Goal: Transaction & Acquisition: Book appointment/travel/reservation

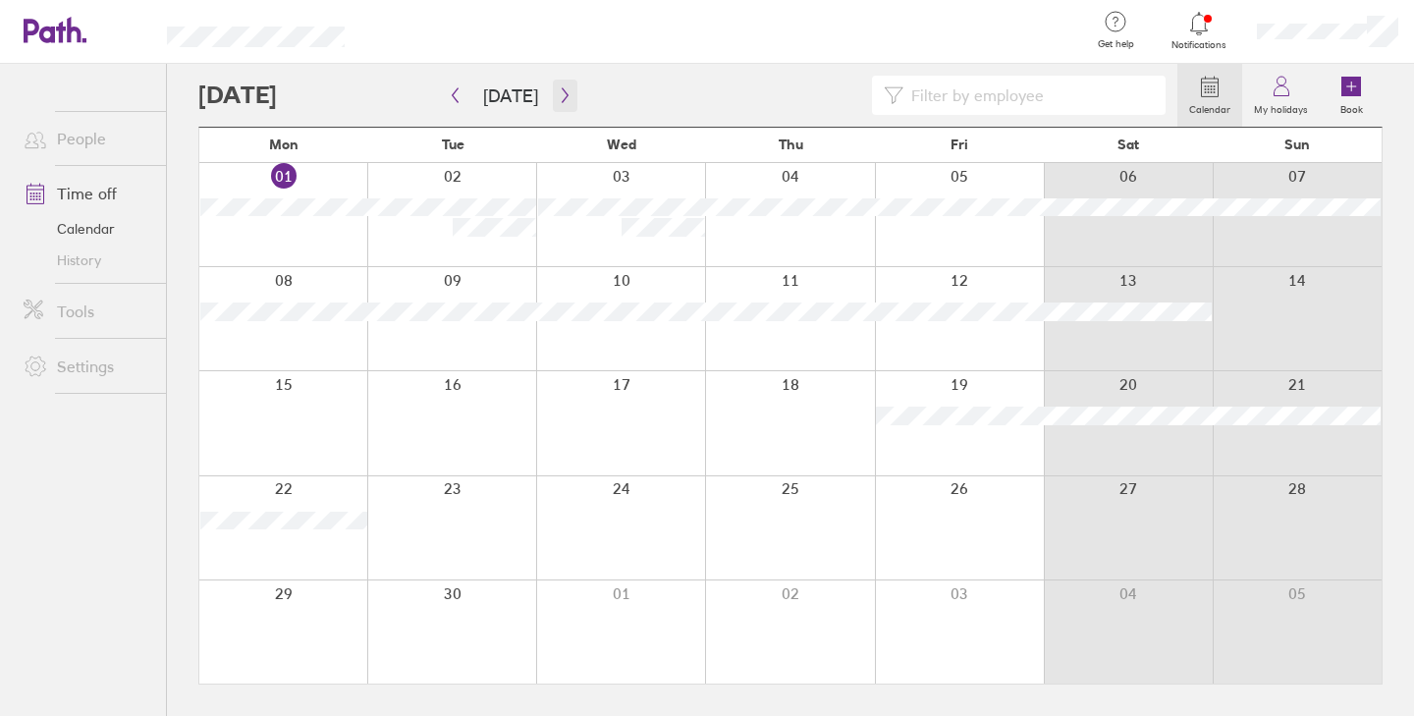
click at [562, 93] on icon "button" at bounding box center [565, 95] width 6 height 15
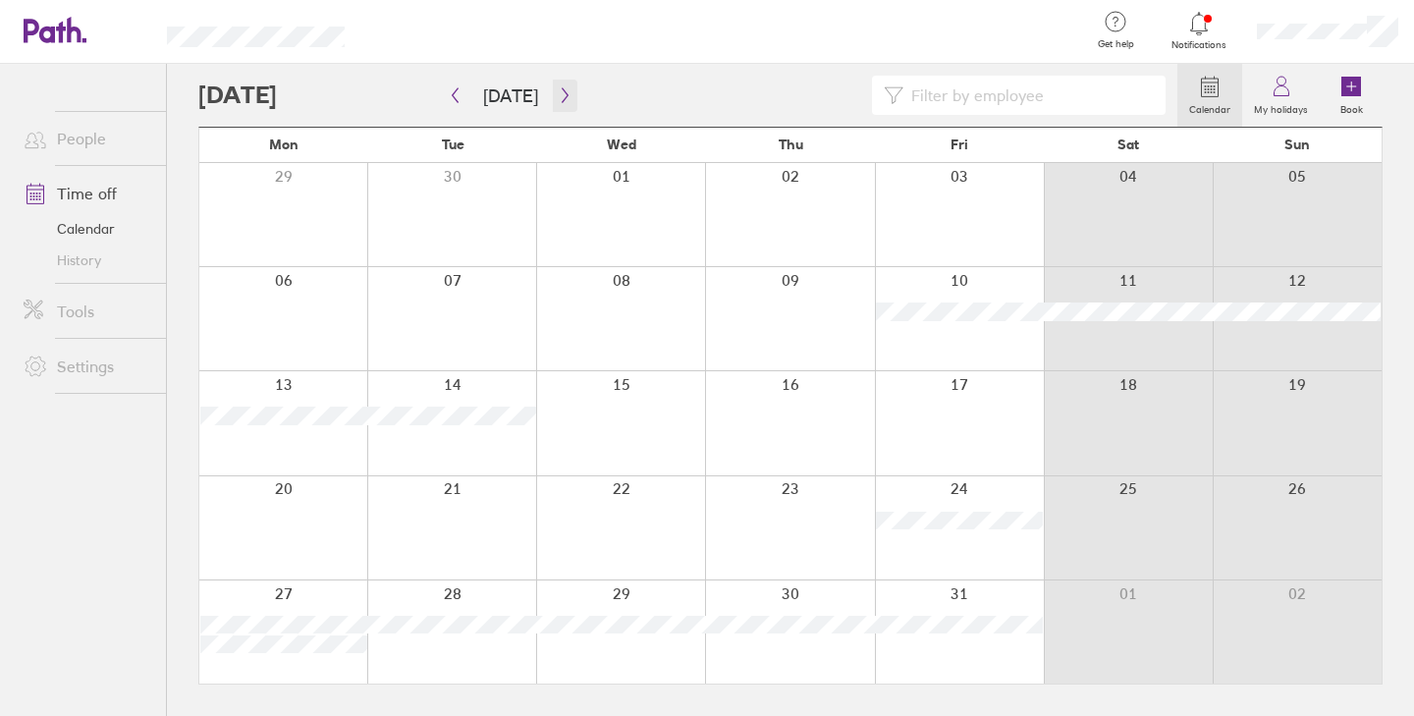
click at [560, 95] on icon "button" at bounding box center [565, 95] width 15 height 16
click at [562, 89] on icon "button" at bounding box center [565, 95] width 6 height 15
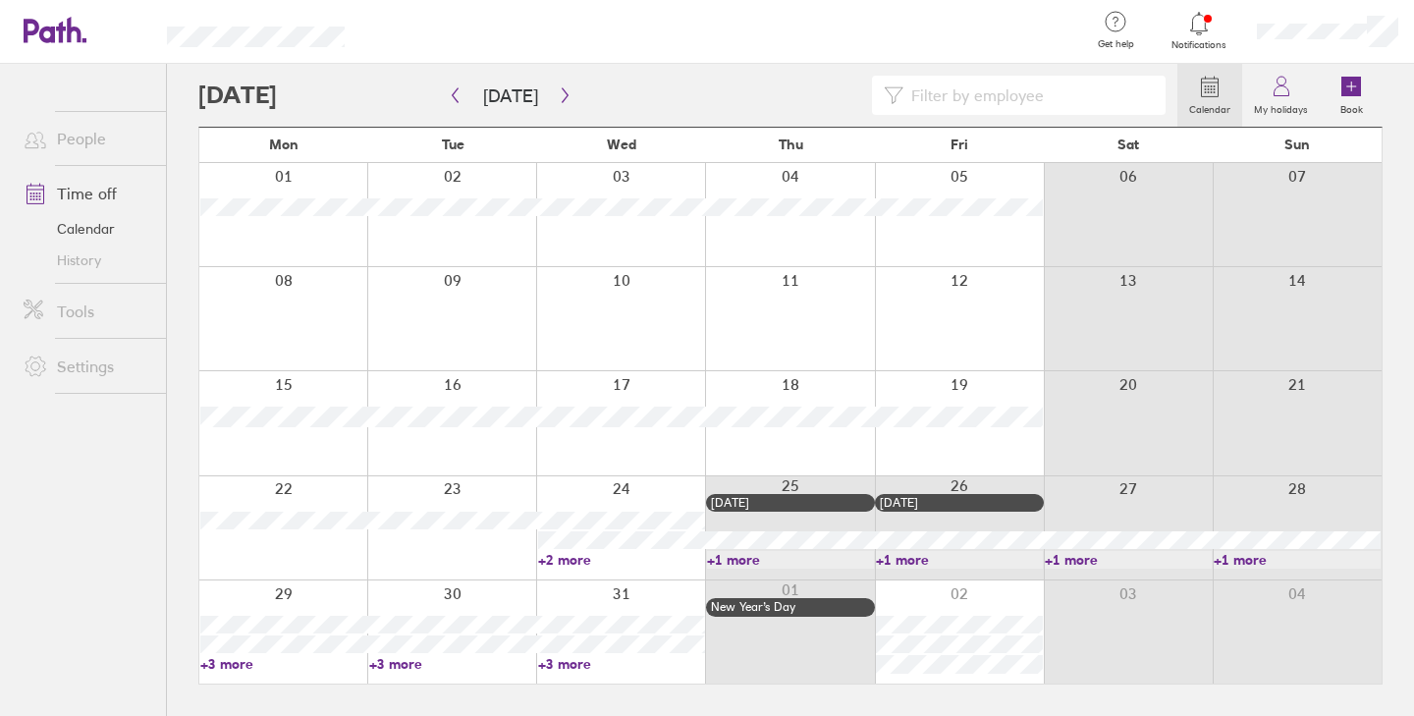
click at [577, 559] on link "+2 more" at bounding box center [621, 560] width 167 height 18
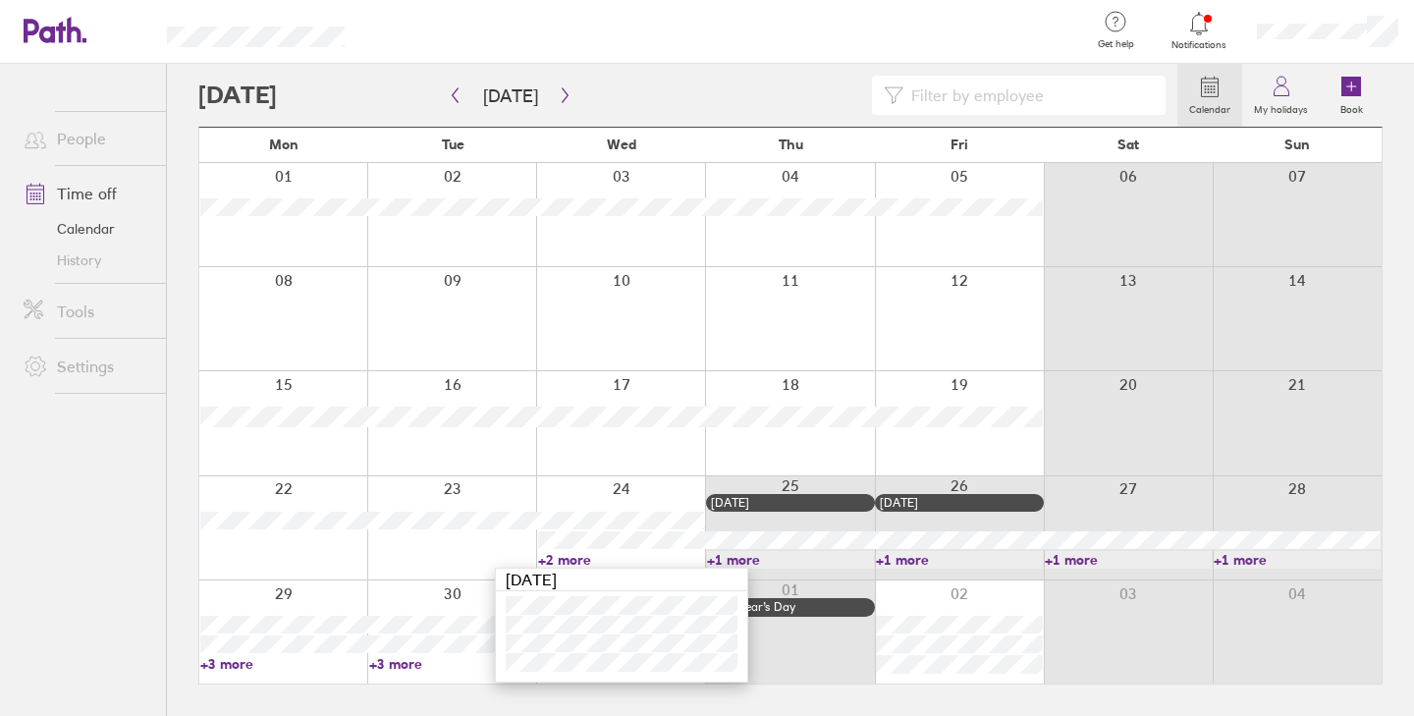
click at [637, 493] on div at bounding box center [620, 527] width 169 height 103
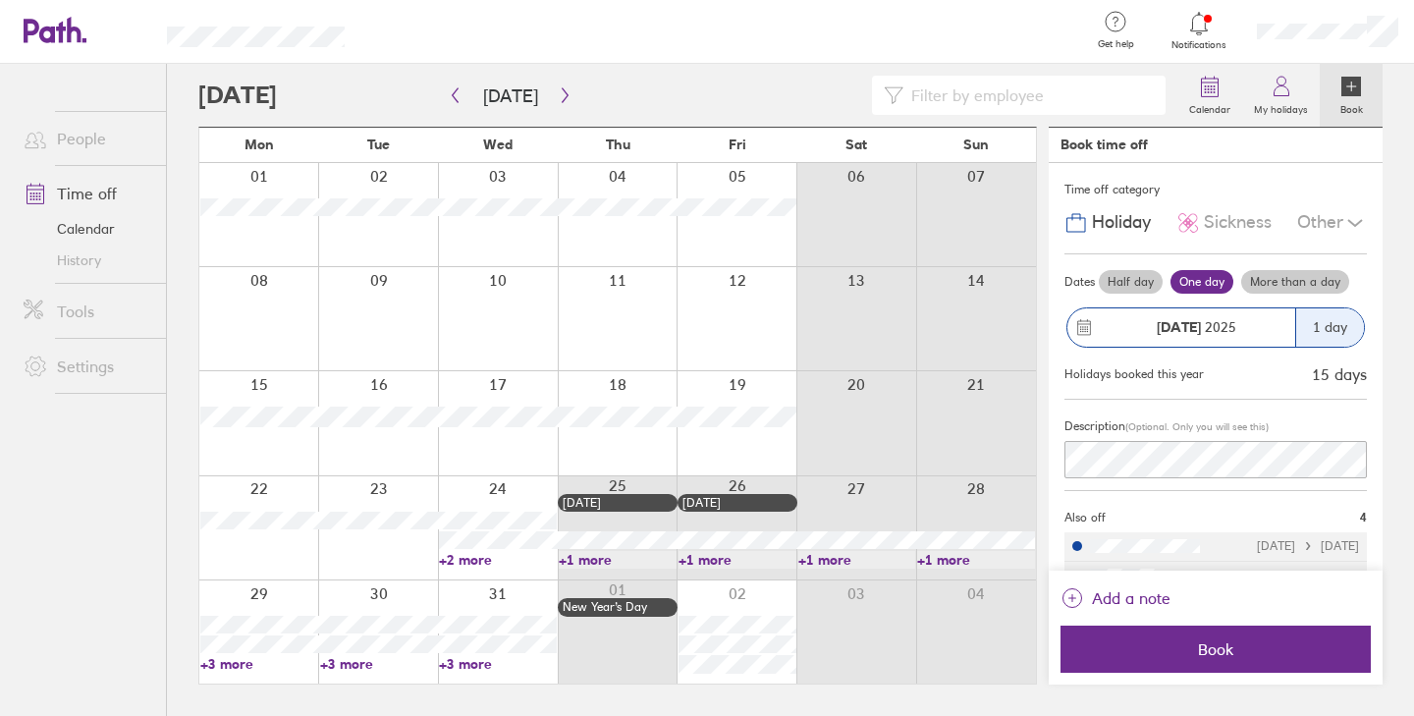
click at [1260, 315] on div "[DATE]" at bounding box center [1181, 327] width 228 height 38
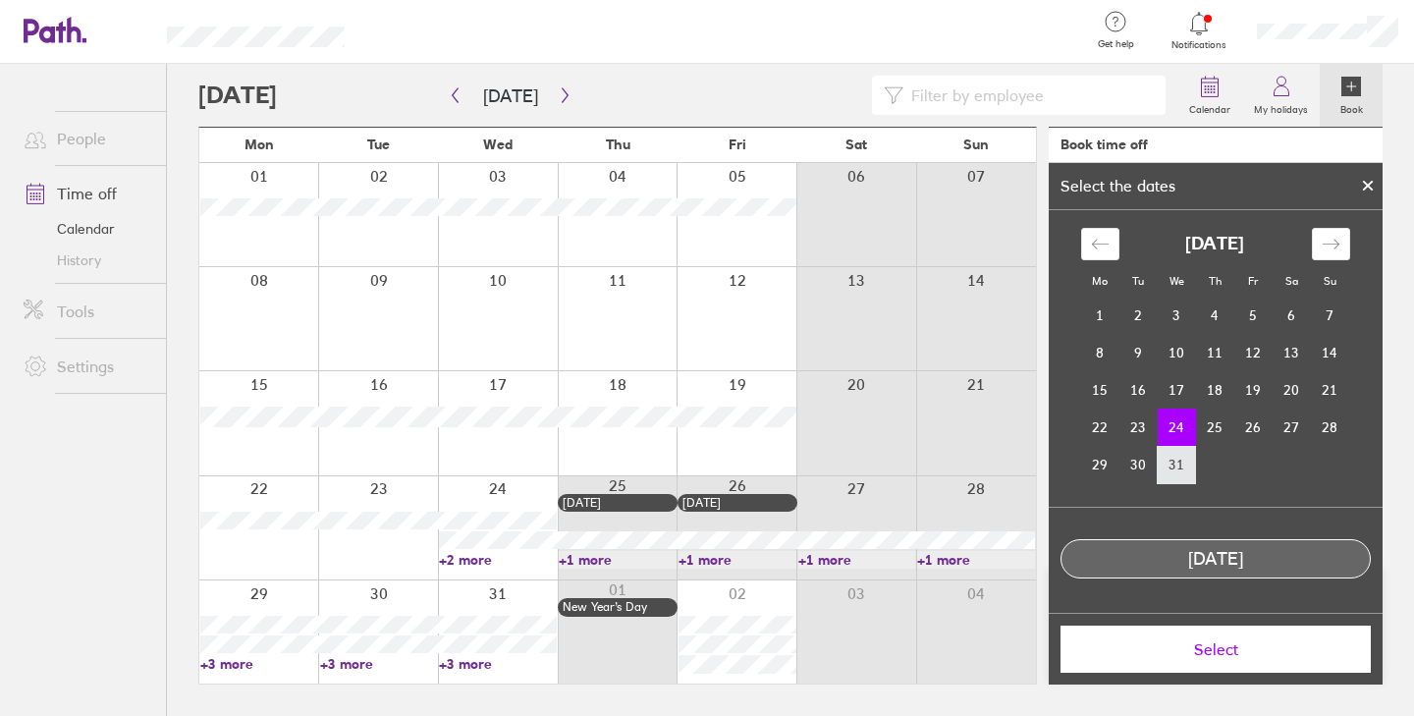
click at [1180, 460] on td "31" at bounding box center [1177, 464] width 38 height 37
click at [1177, 431] on td "24" at bounding box center [1177, 427] width 38 height 37
click at [1225, 651] on span "Select" at bounding box center [1215, 649] width 283 height 18
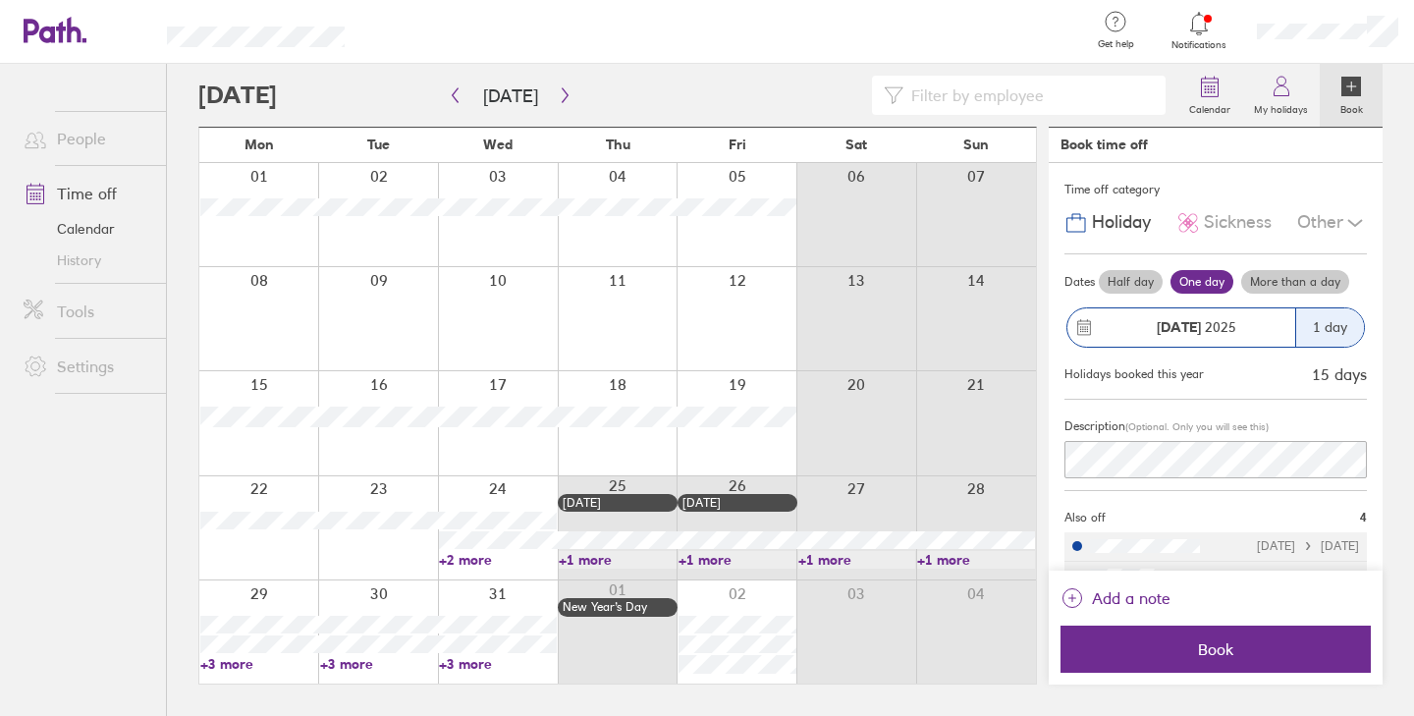
click at [1323, 323] on div "1 day" at bounding box center [1329, 327] width 69 height 38
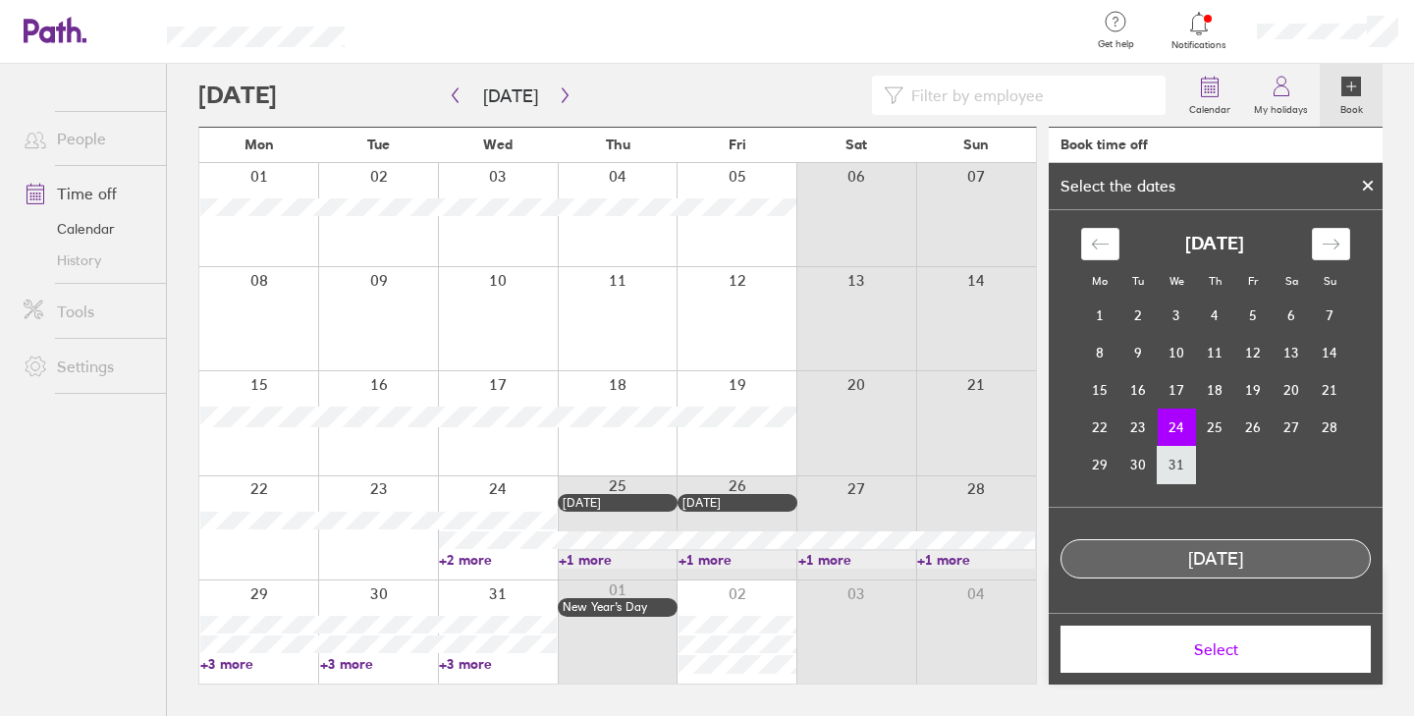
click at [1174, 463] on td "31" at bounding box center [1177, 464] width 38 height 37
click at [1175, 435] on td "24" at bounding box center [1177, 427] width 38 height 37
click at [1370, 184] on icon at bounding box center [1368, 186] width 8 height 8
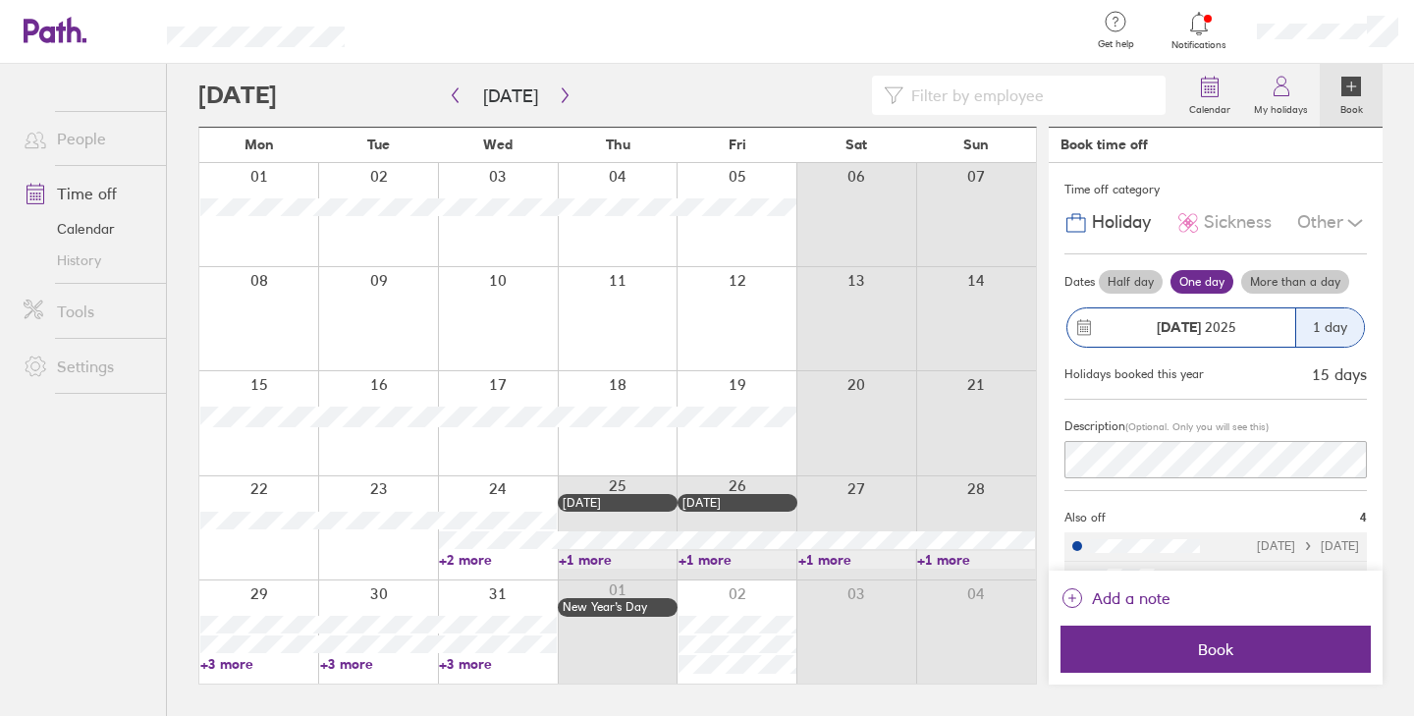
click at [1306, 277] on label "More than a day" at bounding box center [1295, 282] width 108 height 24
click at [0, 0] on input "More than a day" at bounding box center [0, 0] width 0 height 0
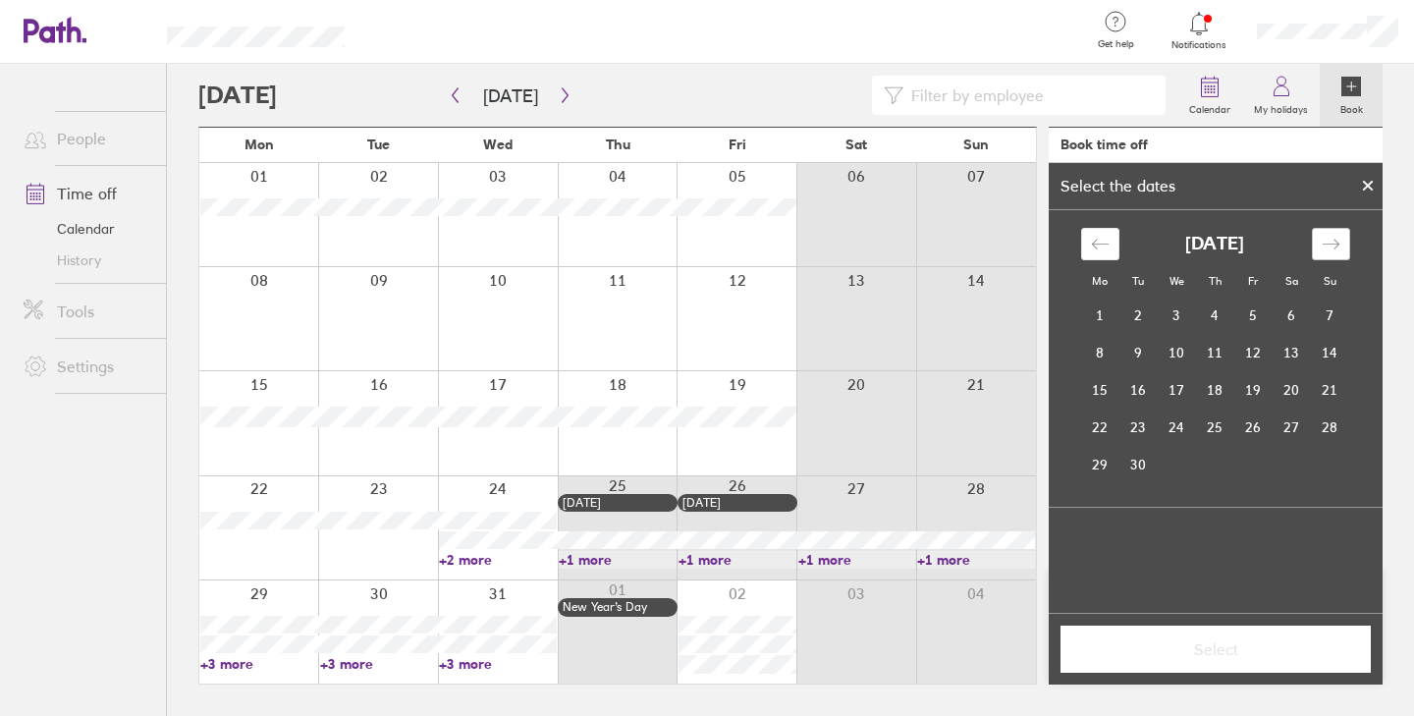
click at [1325, 240] on icon "Move forward to switch to the next month." at bounding box center [1331, 244] width 19 height 19
click at [1174, 428] on td "24" at bounding box center [1177, 427] width 38 height 37
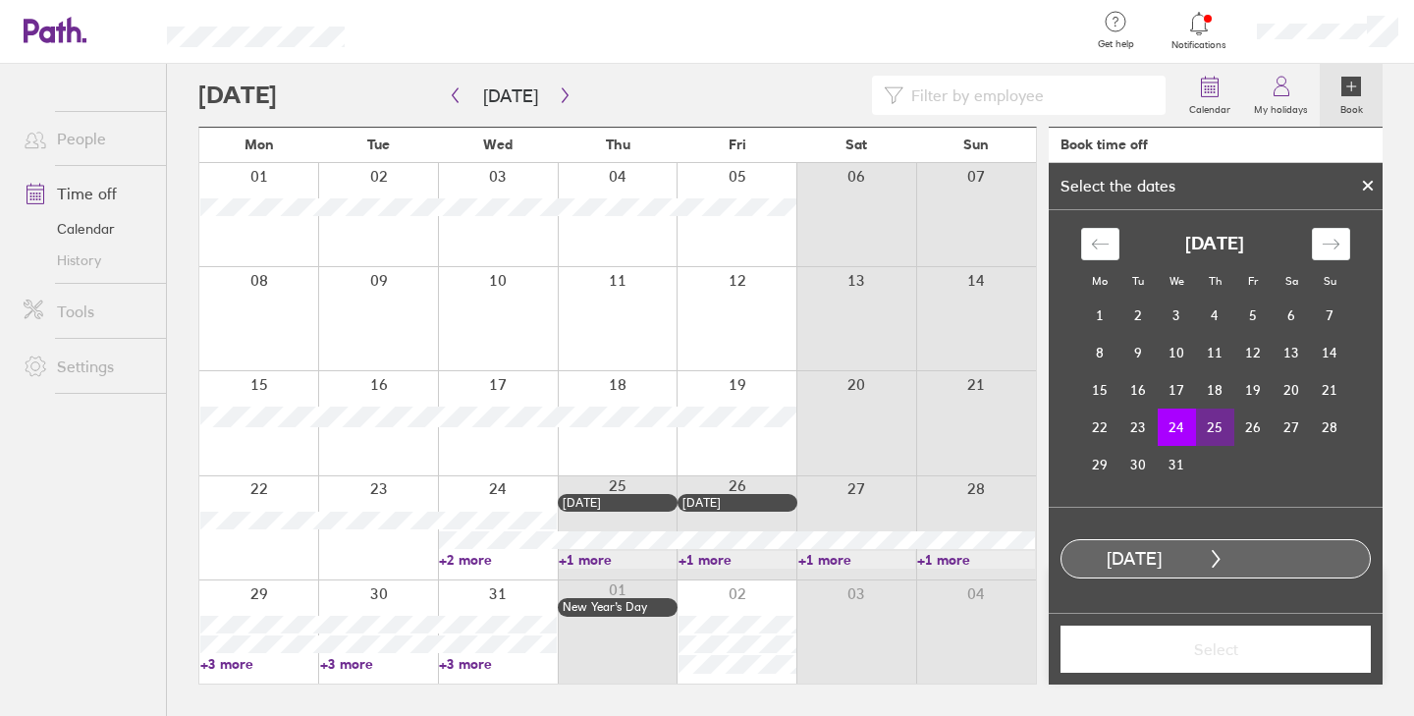
click at [1217, 421] on td "25" at bounding box center [1215, 427] width 38 height 37
click at [1216, 421] on td "25" at bounding box center [1215, 427] width 38 height 37
click at [1181, 427] on td "24" at bounding box center [1177, 427] width 38 height 37
click at [1261, 423] on td "26" at bounding box center [1253, 427] width 38 height 37
click at [1185, 459] on td "31" at bounding box center [1177, 464] width 38 height 37
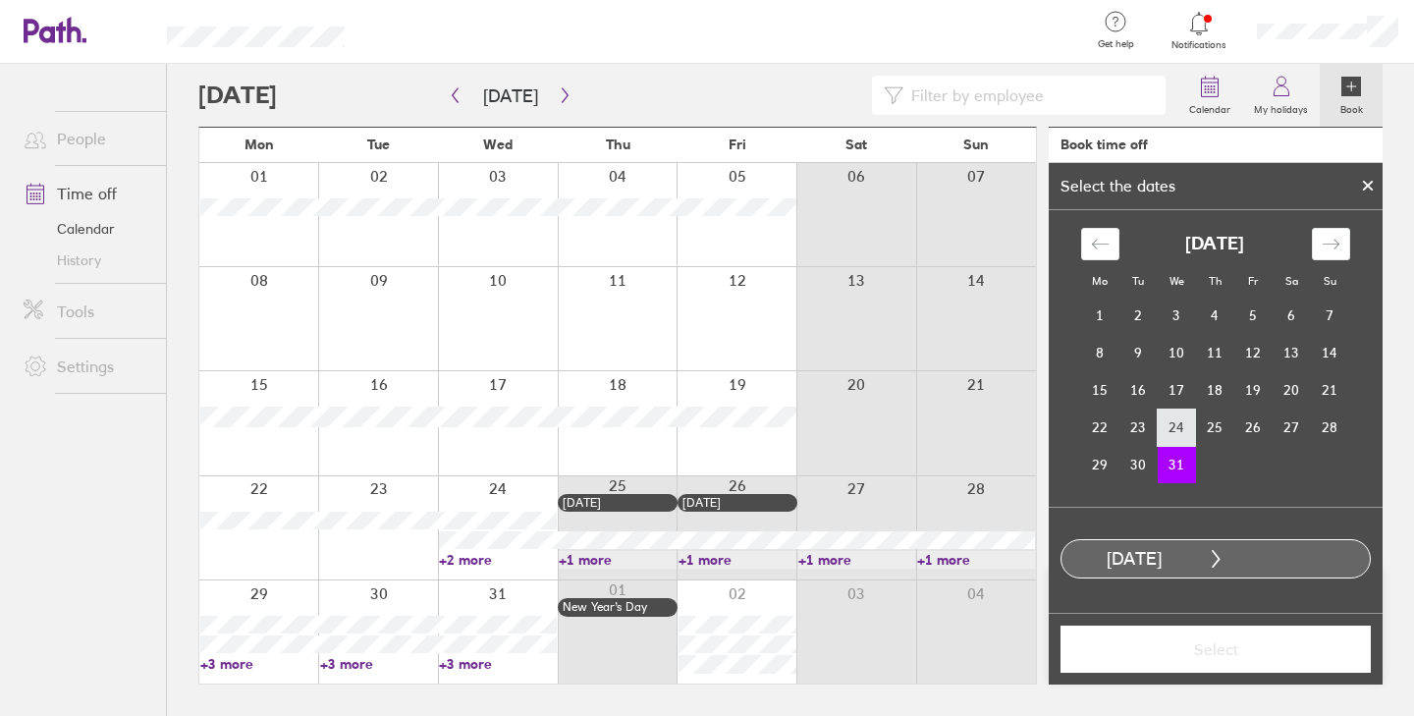
click at [1188, 431] on td "24" at bounding box center [1177, 427] width 38 height 37
click at [1180, 459] on td "31" at bounding box center [1177, 464] width 38 height 37
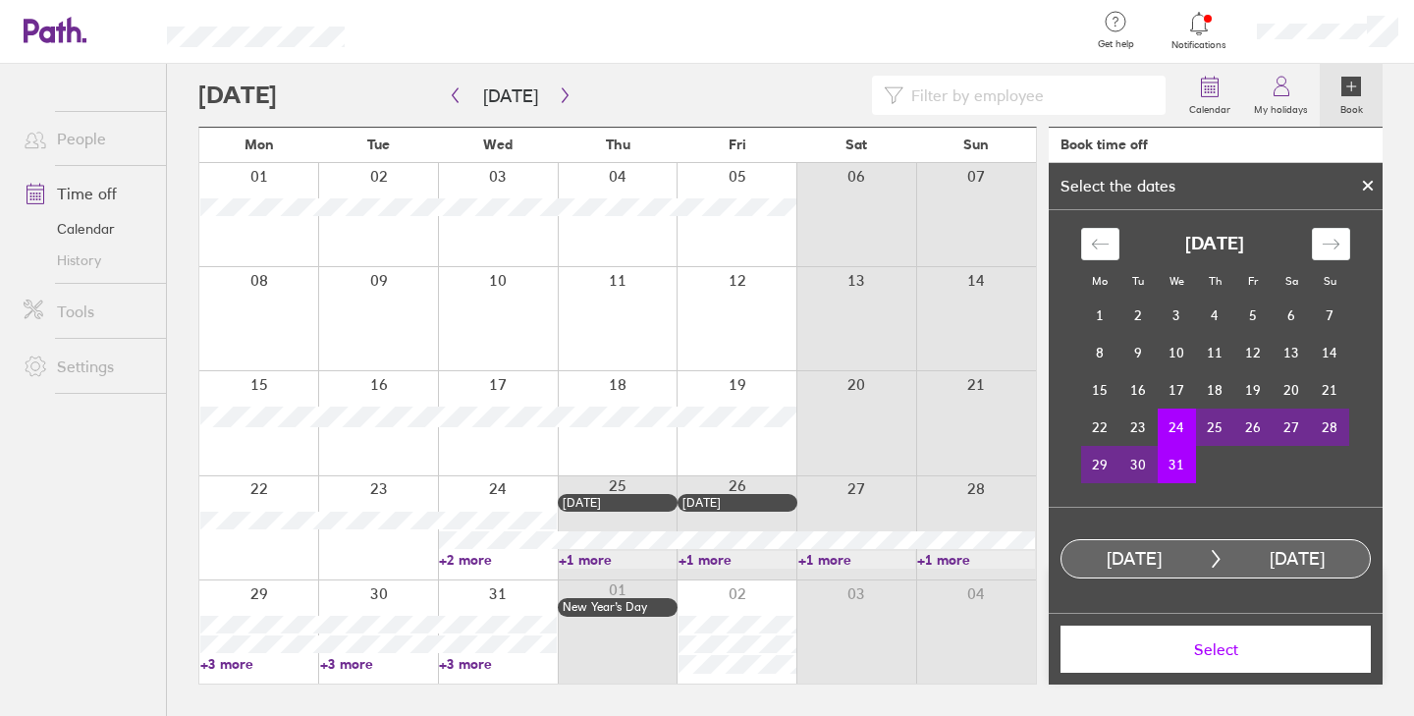
click at [1238, 634] on button "Select" at bounding box center [1216, 649] width 310 height 47
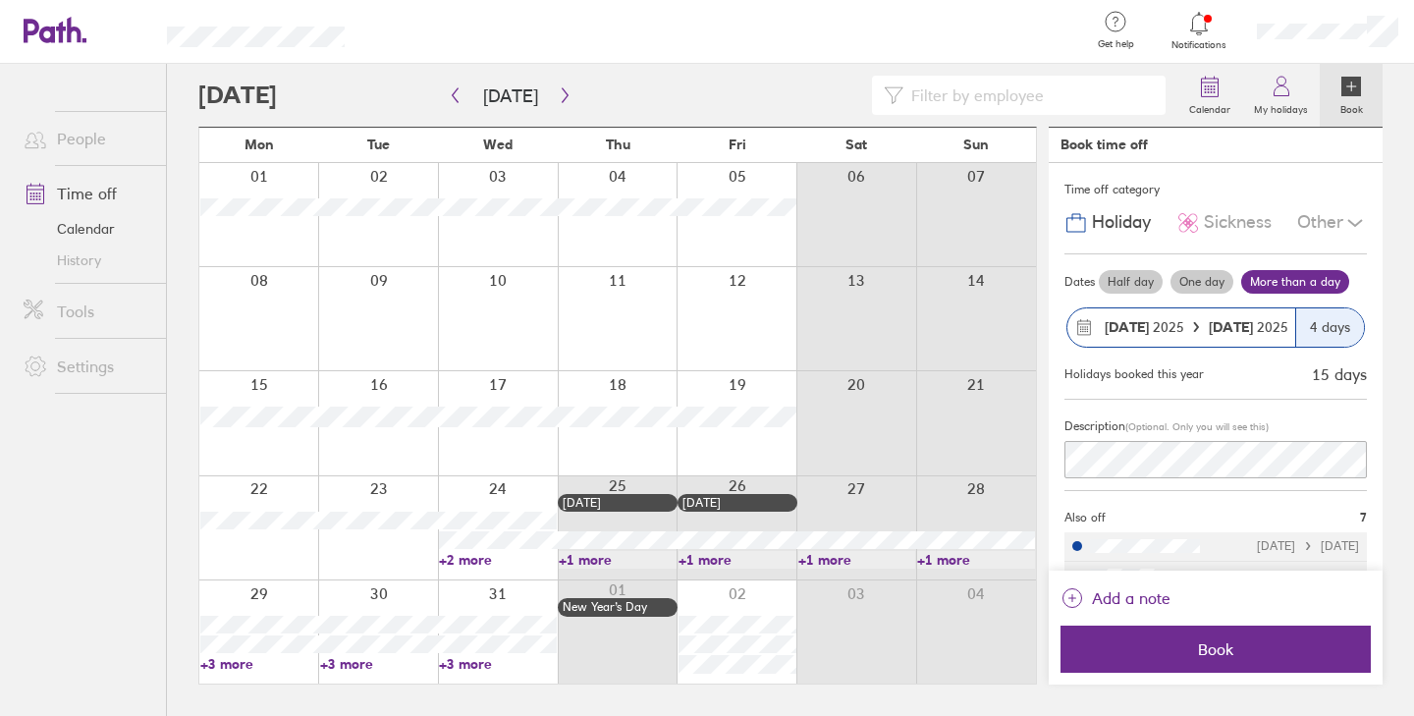
click at [1299, 318] on div "4 days" at bounding box center [1329, 327] width 69 height 38
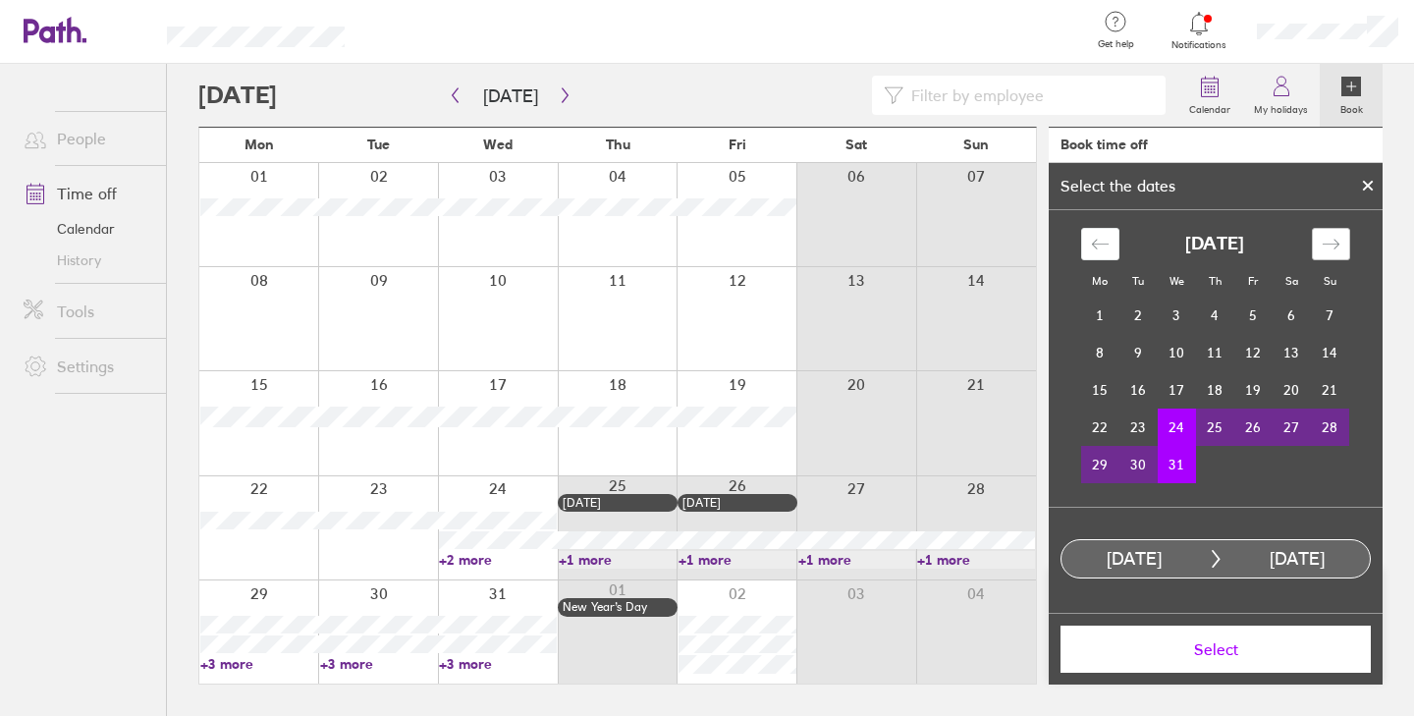
click at [1326, 247] on icon "Move forward to switch to the next month." at bounding box center [1331, 244] width 19 height 19
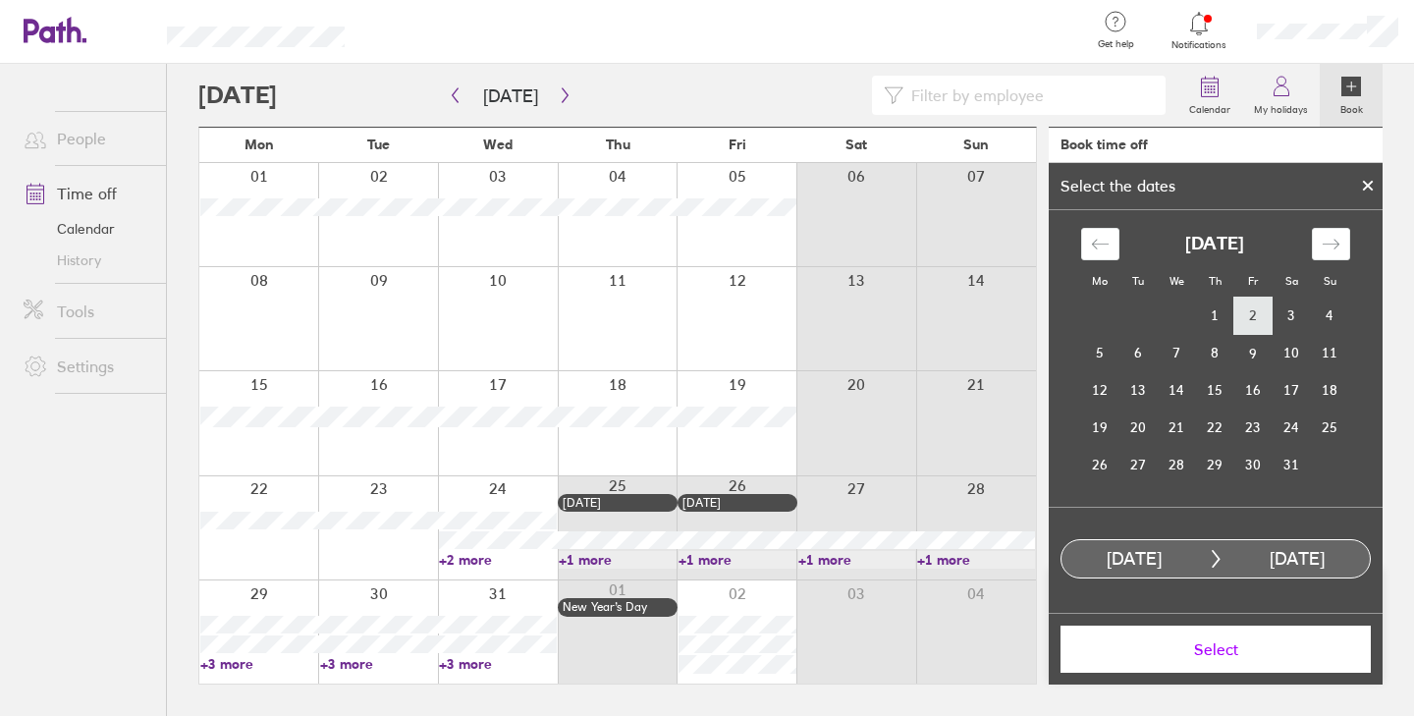
click at [1257, 319] on td "2" at bounding box center [1253, 316] width 38 height 37
click at [1099, 246] on icon "Move backward to switch to the previous month." at bounding box center [1100, 244] width 19 height 19
click at [1184, 418] on td "24" at bounding box center [1177, 427] width 38 height 37
click at [1335, 245] on icon "Move forward to switch to the next month." at bounding box center [1331, 244] width 19 height 19
click at [1253, 311] on td "2" at bounding box center [1253, 315] width 38 height 37
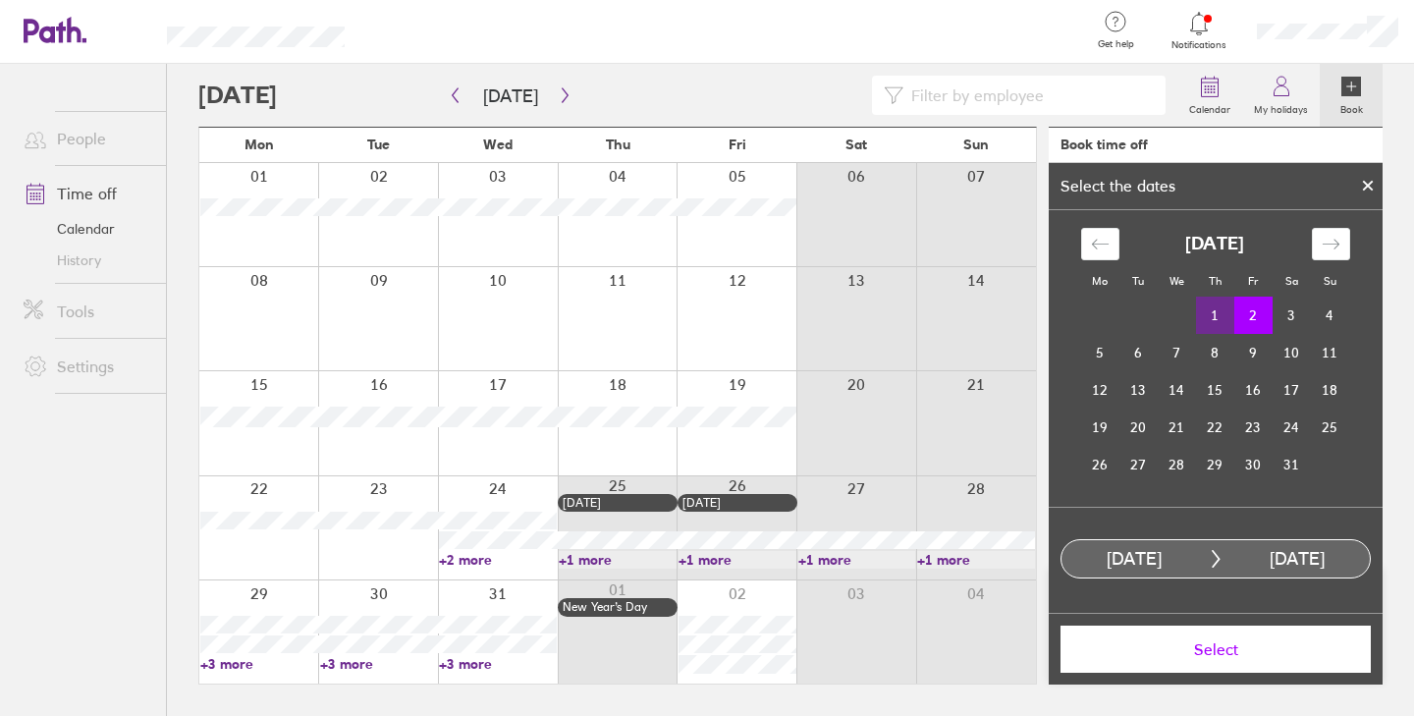
click at [1237, 660] on button "Select" at bounding box center [1216, 649] width 310 height 47
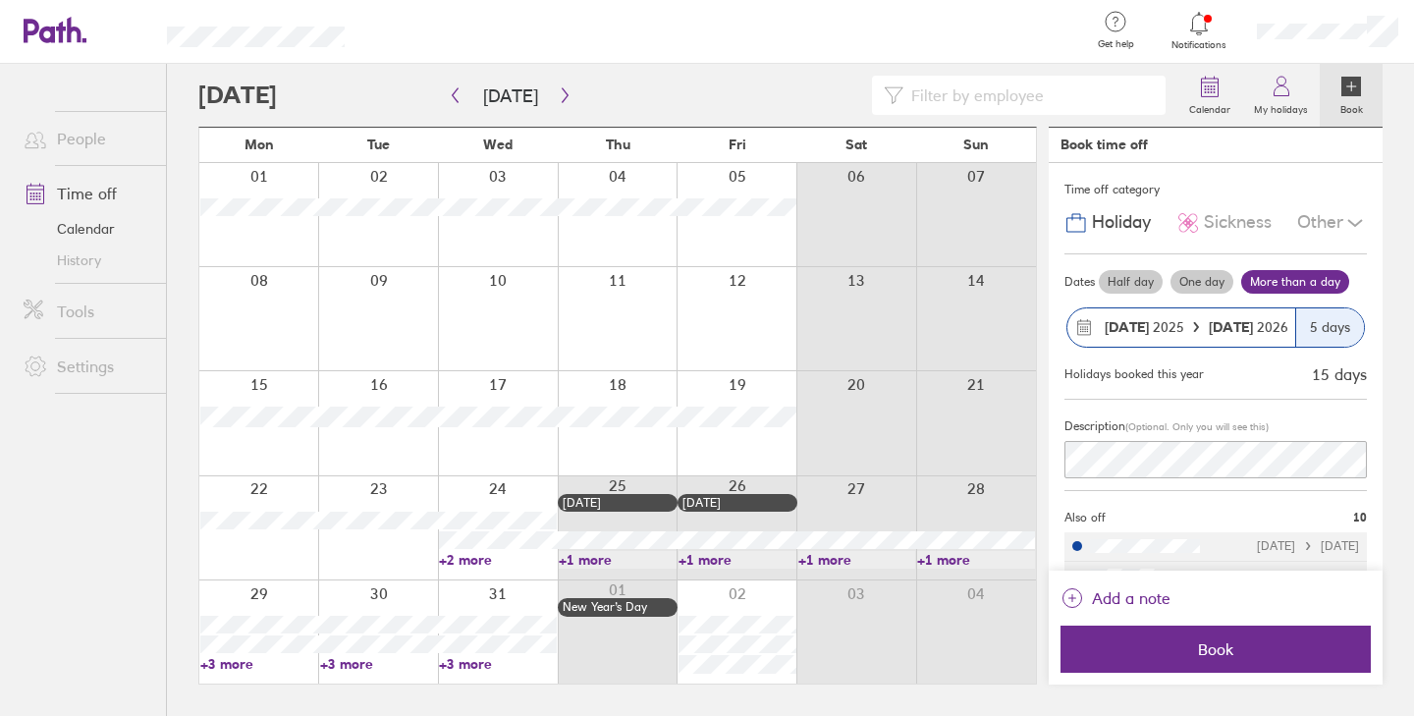
click at [1222, 325] on strong "[DATE]" at bounding box center [1233, 327] width 48 height 18
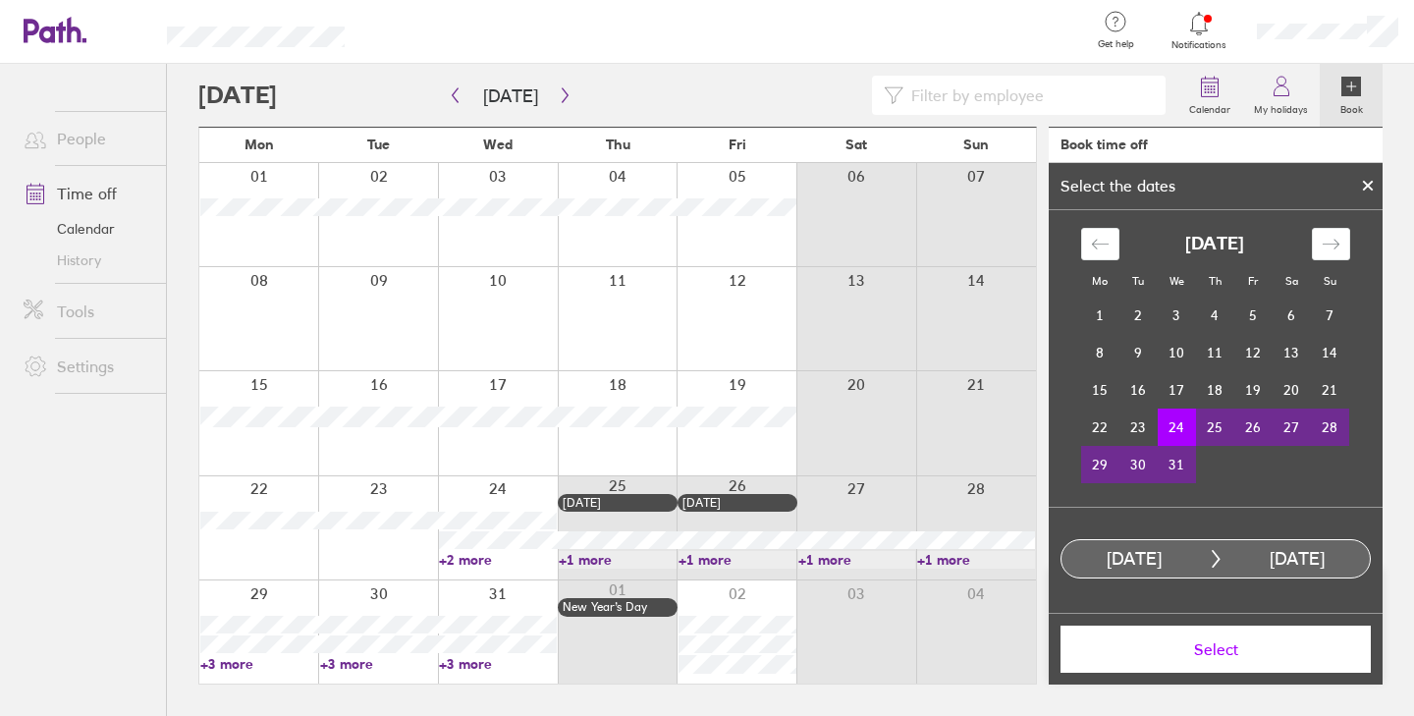
click at [1174, 464] on td "31" at bounding box center [1177, 464] width 38 height 37
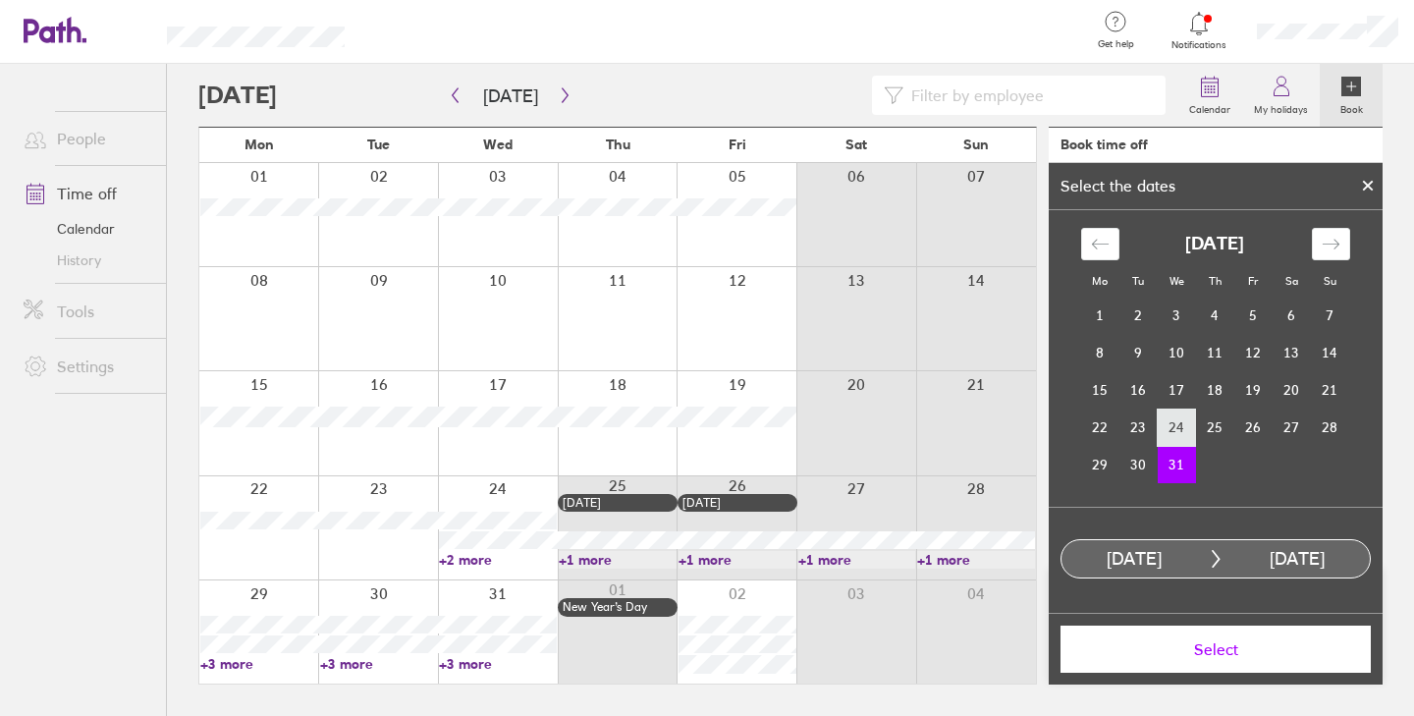
click at [1174, 428] on td "24" at bounding box center [1177, 427] width 38 height 37
click at [1174, 464] on td "31" at bounding box center [1177, 464] width 38 height 37
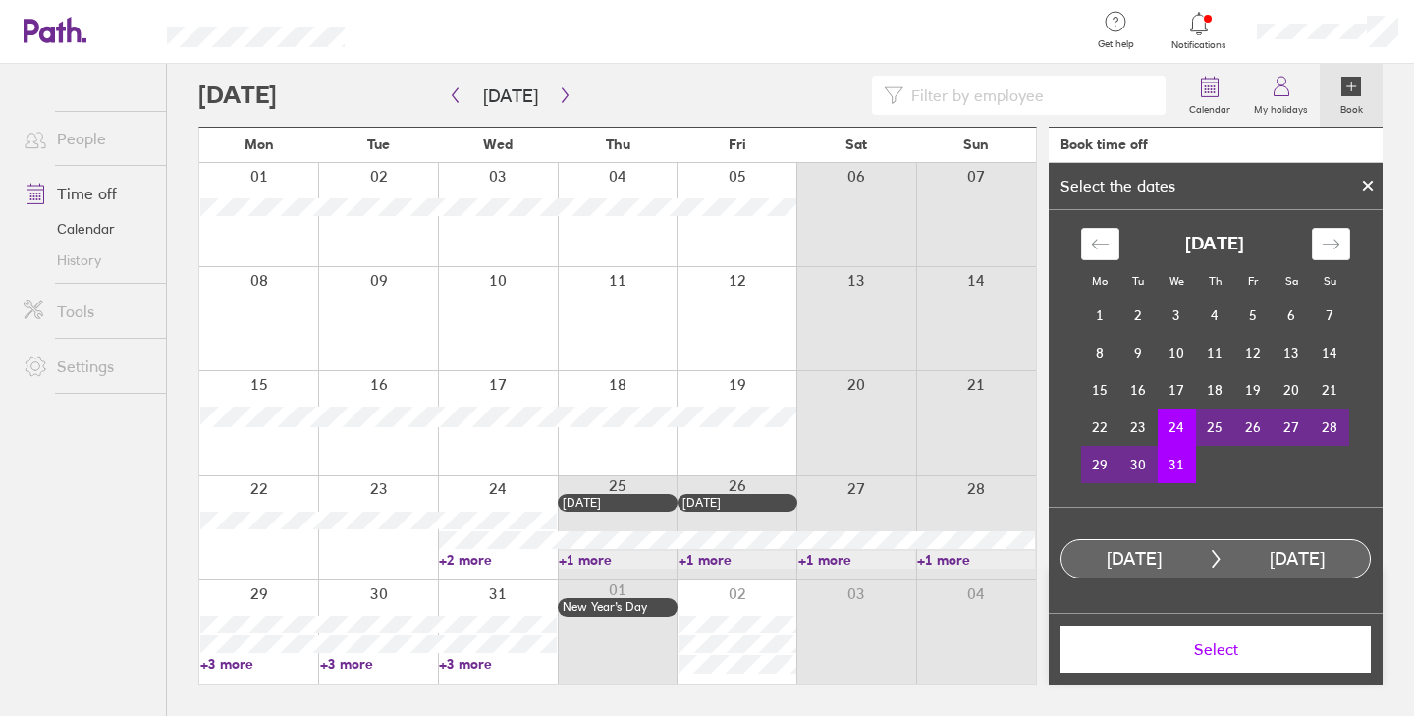
click at [1245, 646] on span "Select" at bounding box center [1215, 649] width 283 height 18
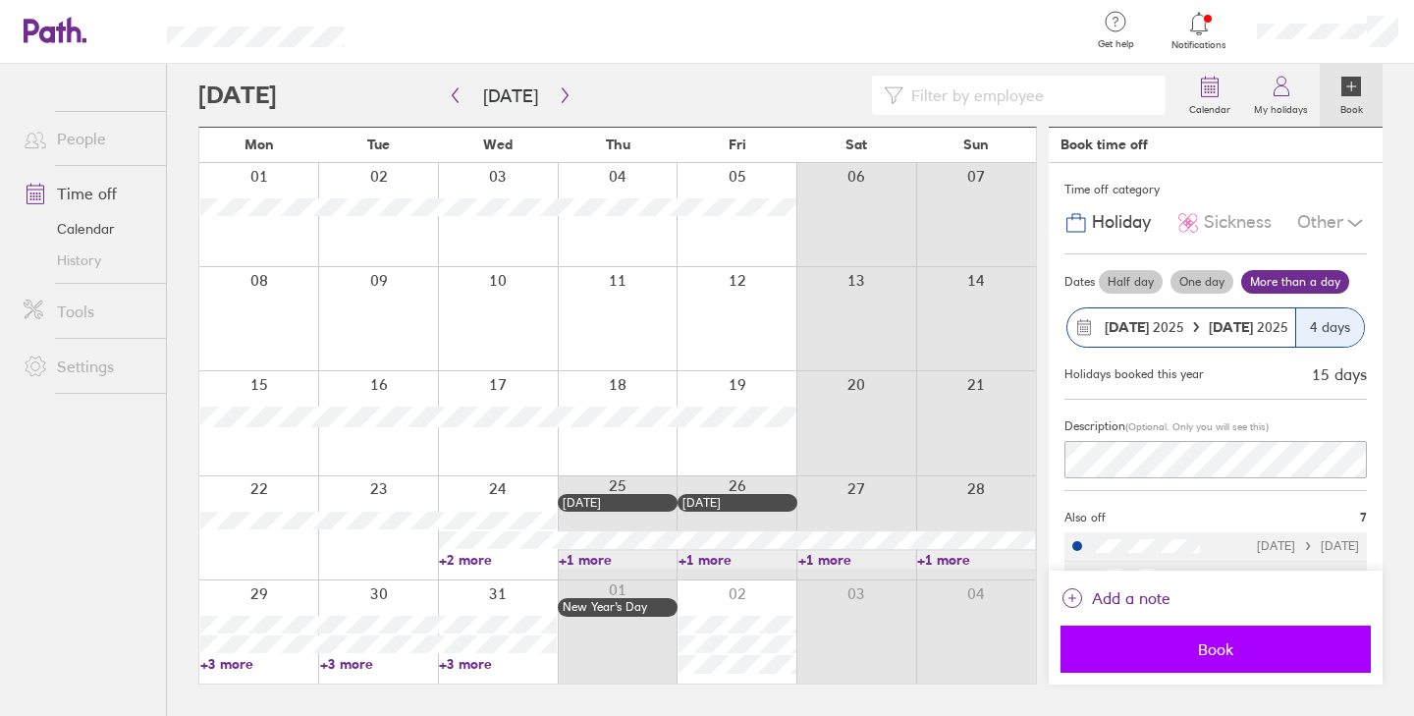
click at [1263, 647] on span "Book" at bounding box center [1215, 649] width 283 height 18
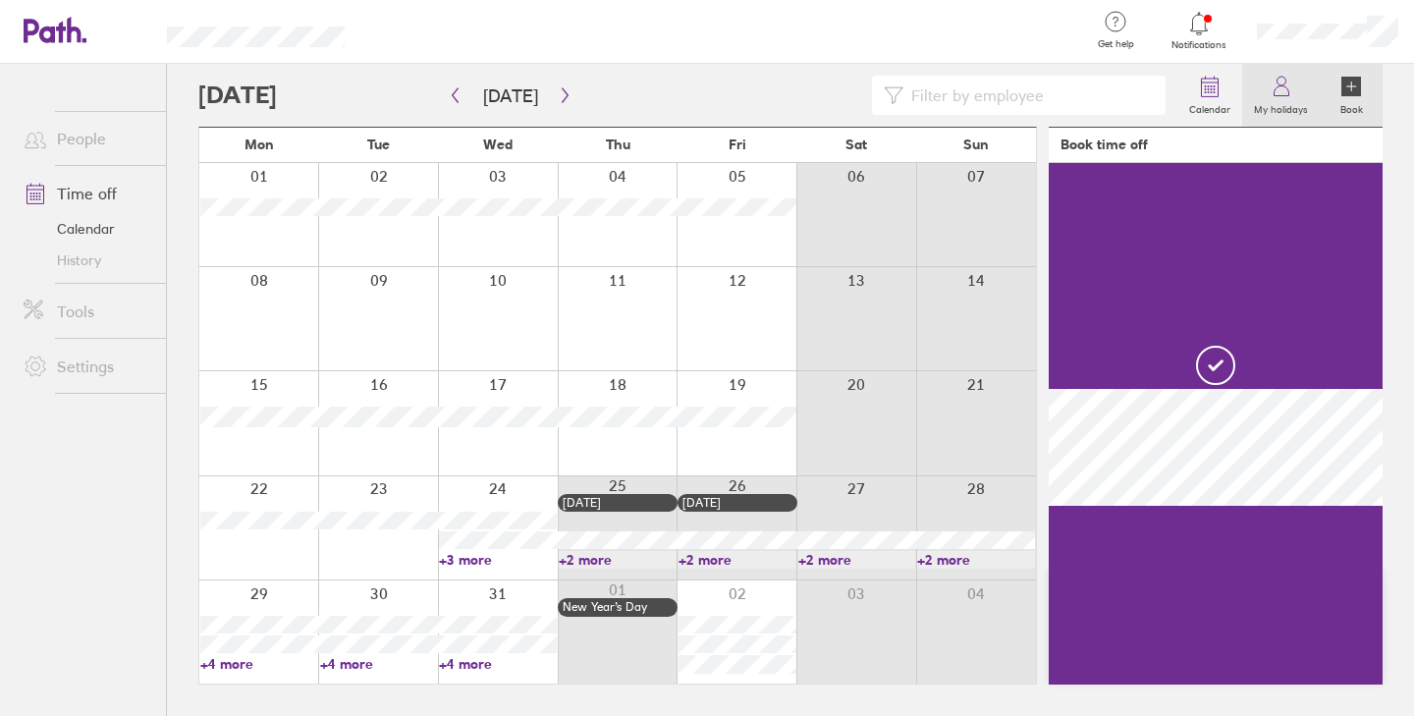
click at [1275, 90] on icon at bounding box center [1281, 91] width 15 height 10
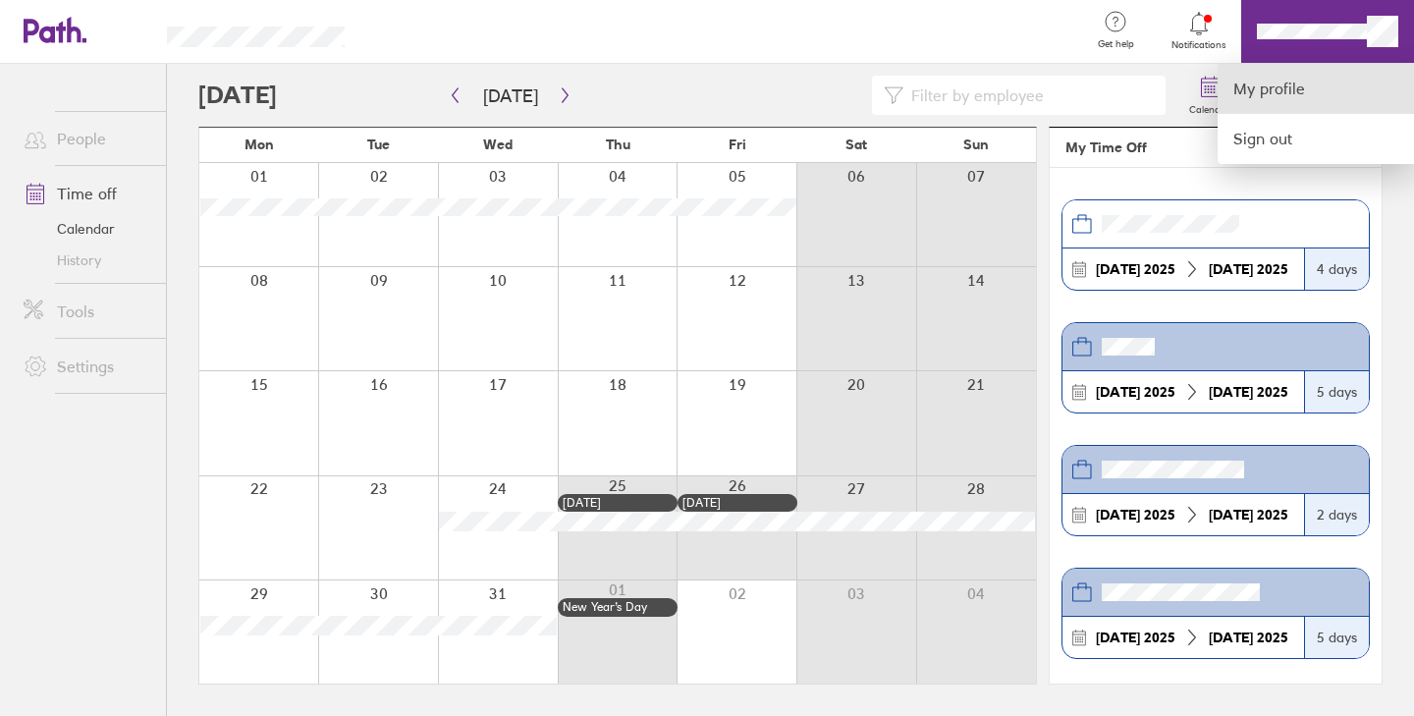
click at [1271, 96] on link "My profile" at bounding box center [1316, 89] width 196 height 50
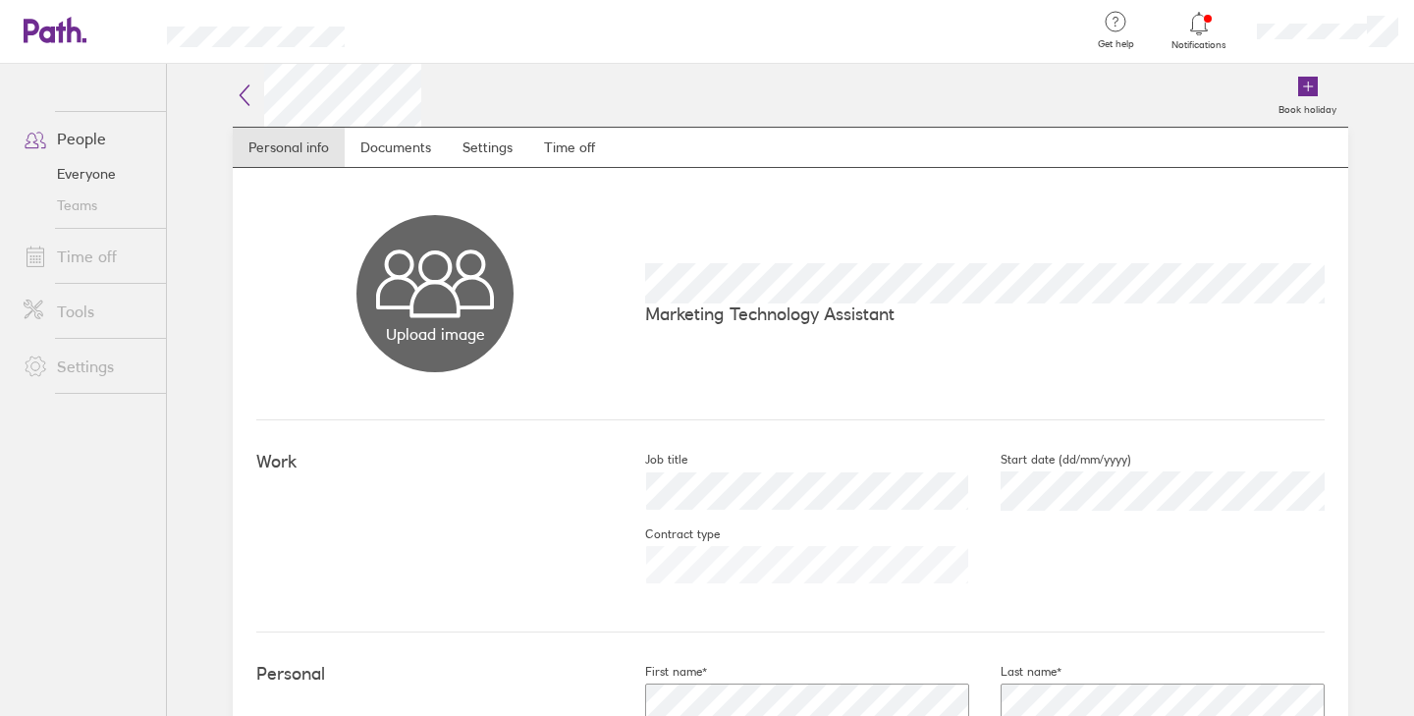
scroll to position [7, 0]
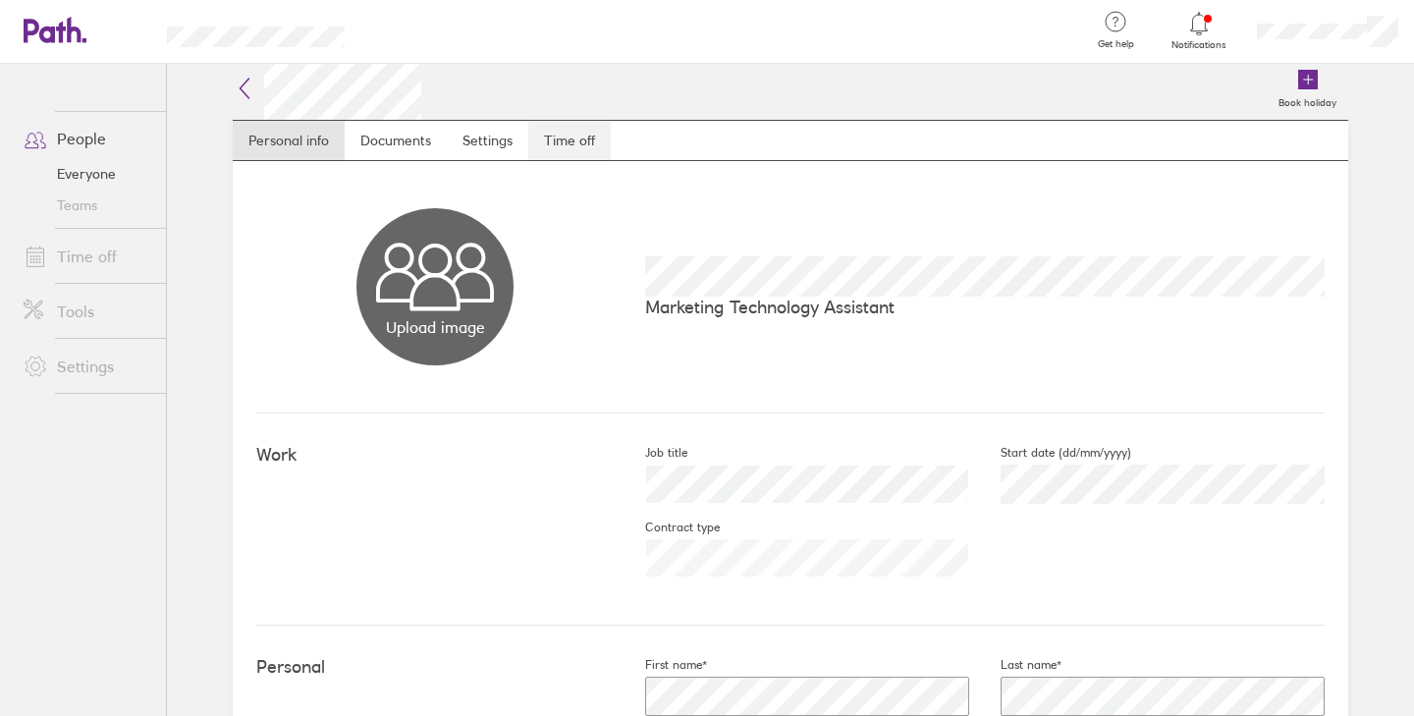
click at [544, 142] on link "Time off" at bounding box center [569, 140] width 82 height 39
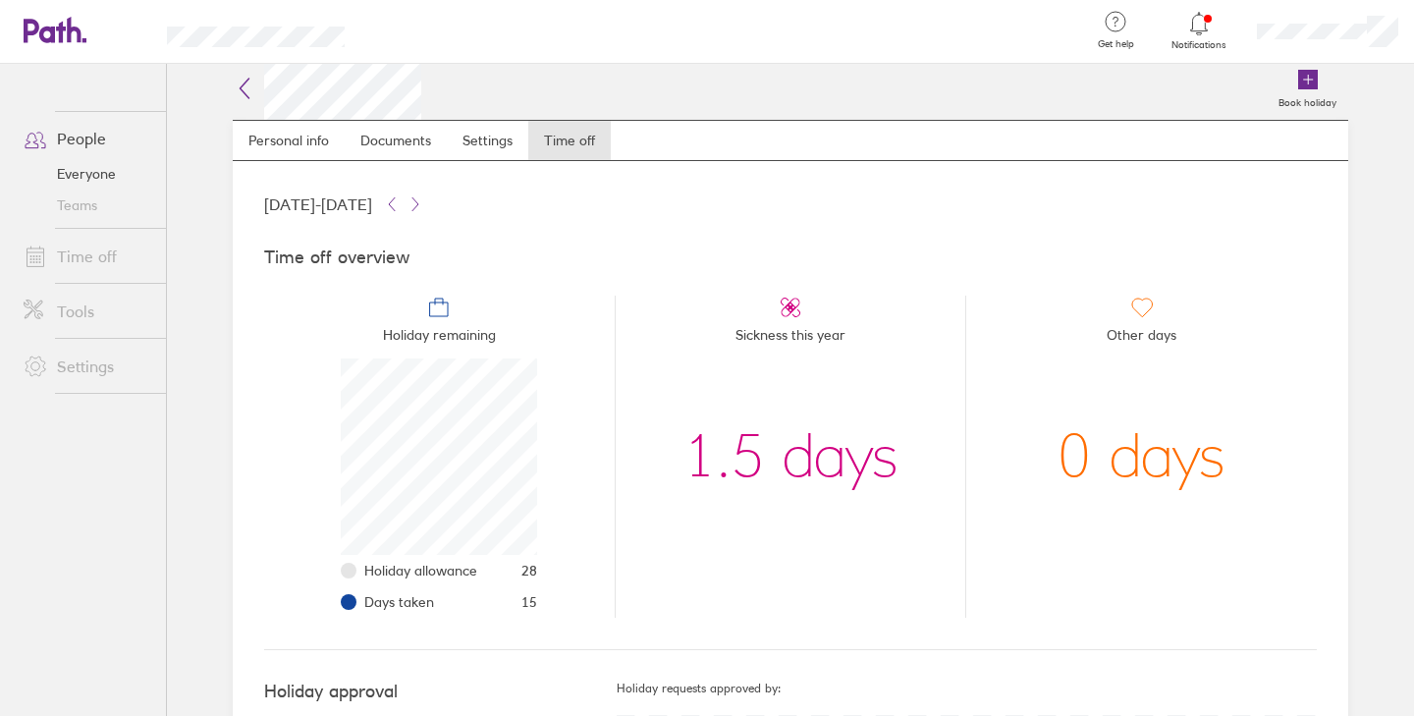
scroll to position [113, 0]
